Goal: Go to known website: Access a specific website the user already knows

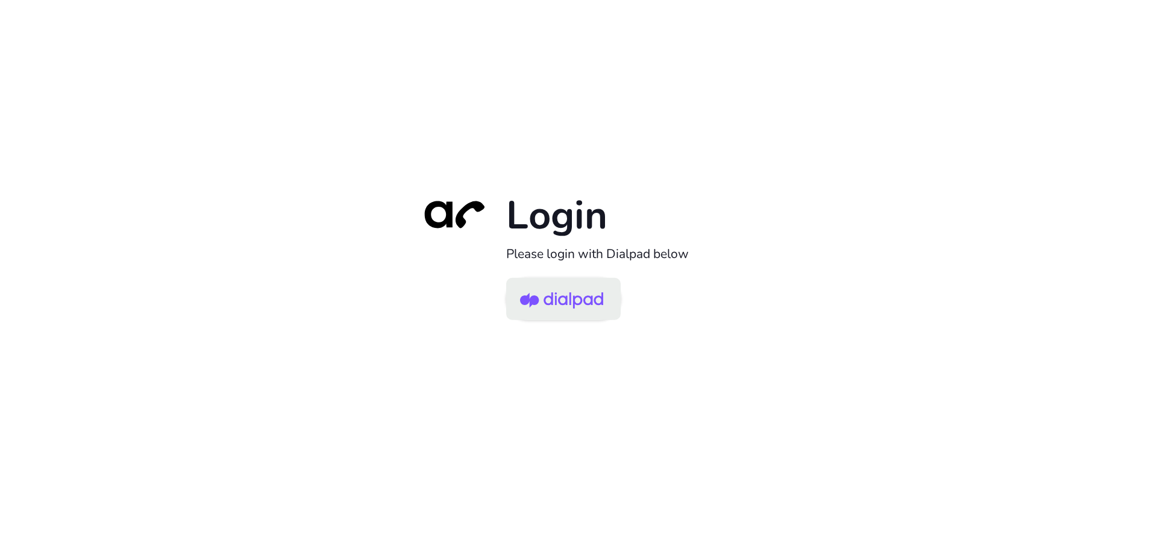
click at [577, 306] on img at bounding box center [561, 299] width 83 height 39
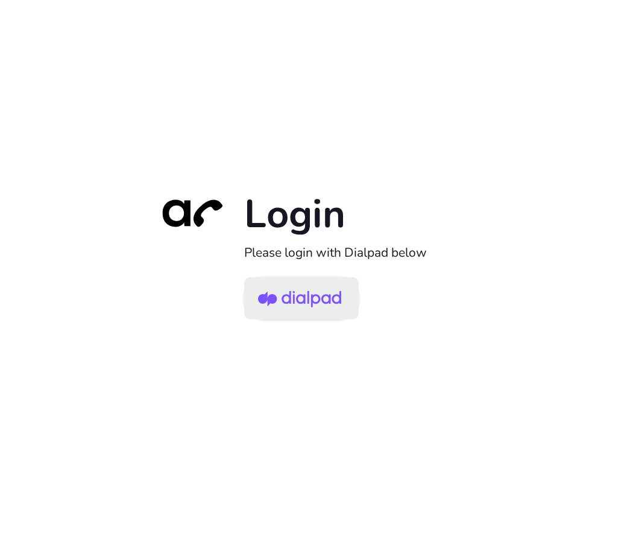
click at [325, 304] on img at bounding box center [299, 299] width 83 height 39
click at [320, 284] on img at bounding box center [299, 299] width 83 height 39
click at [333, 305] on img at bounding box center [299, 299] width 83 height 39
